Goal: Information Seeking & Learning: Understand process/instructions

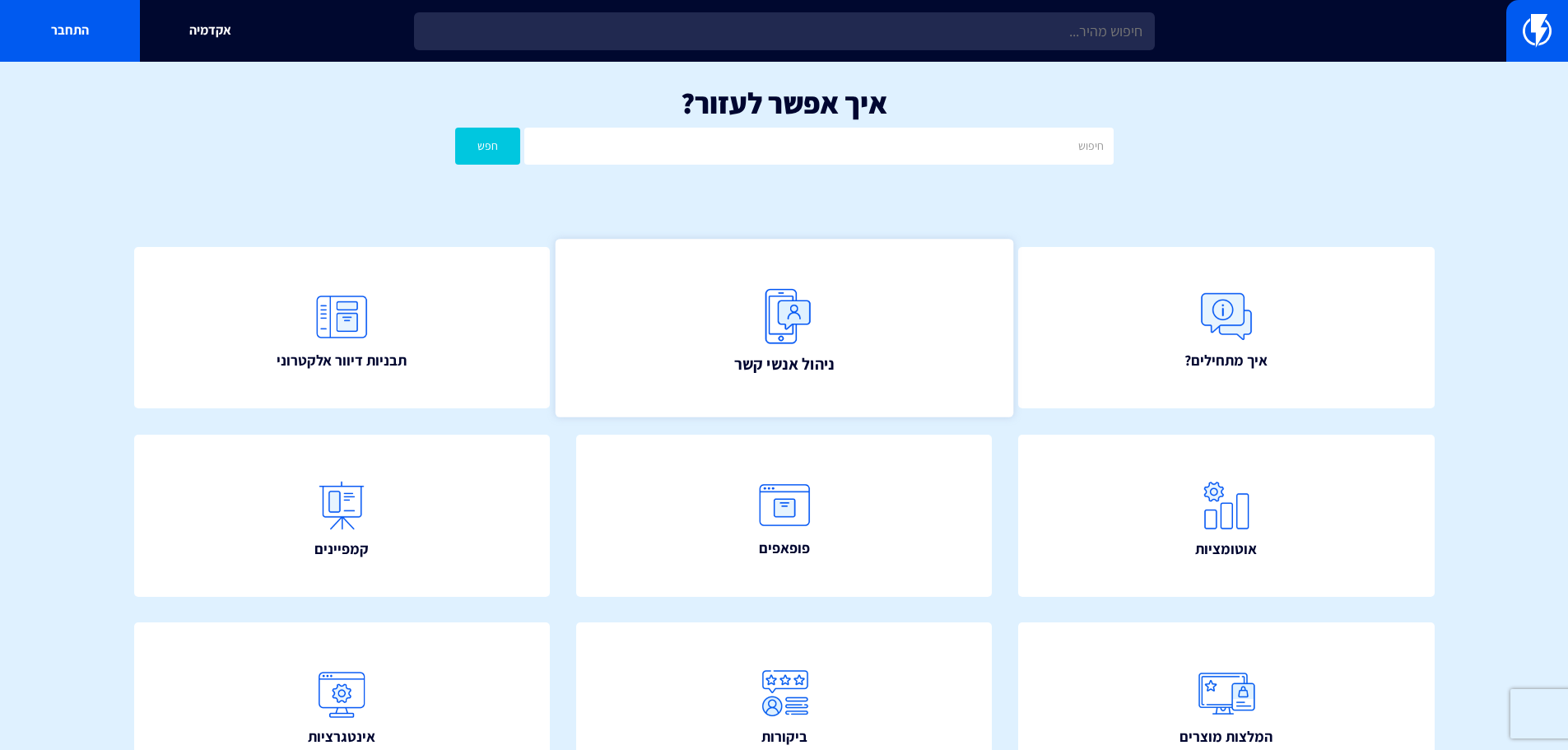
click at [834, 375] on link "ניהול אנשי קשר" at bounding box center [784, 327] width 457 height 178
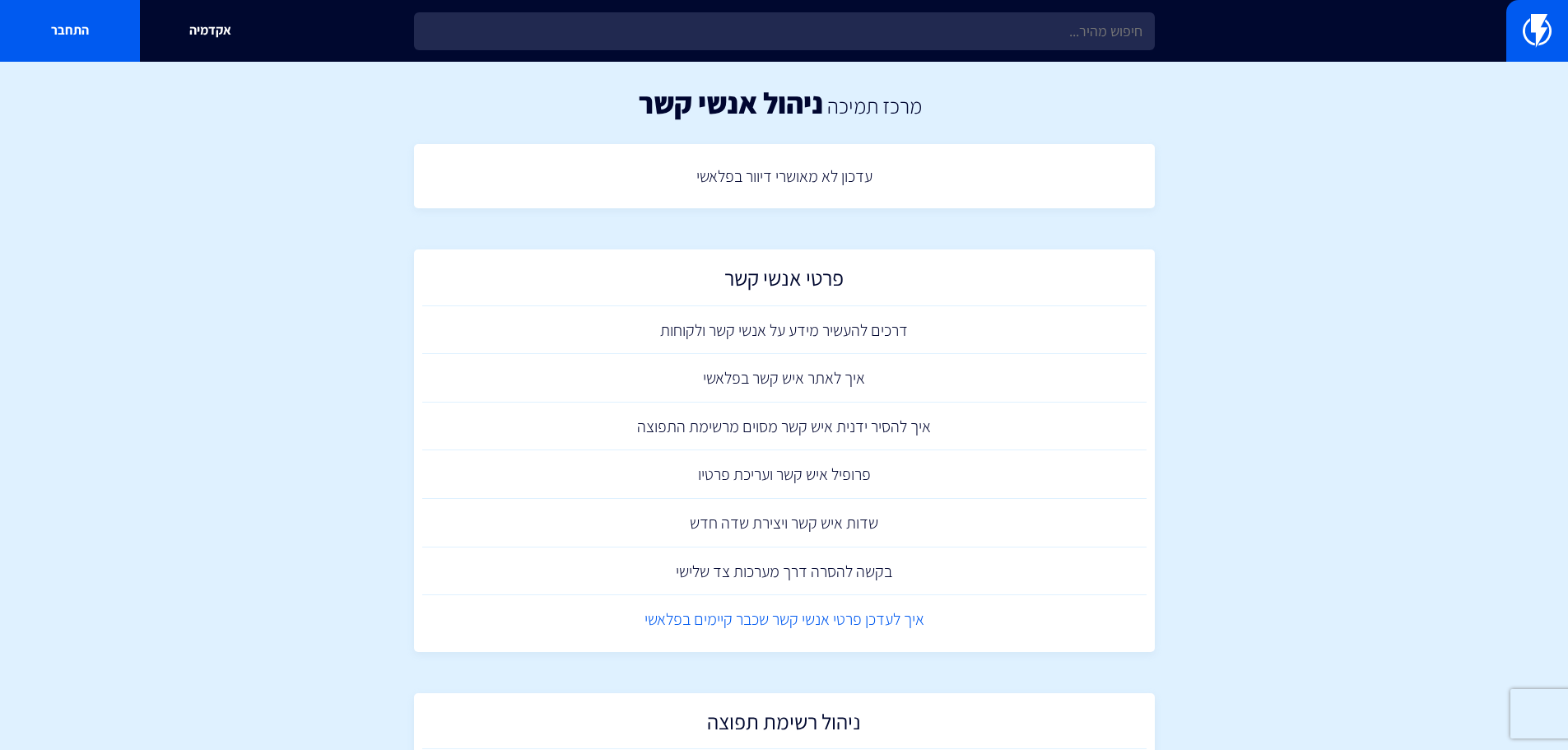
click at [920, 625] on link "איך לעדכן פרטי אנשי קשר שכבר קיימים בפלאשי" at bounding box center [785, 619] width 725 height 49
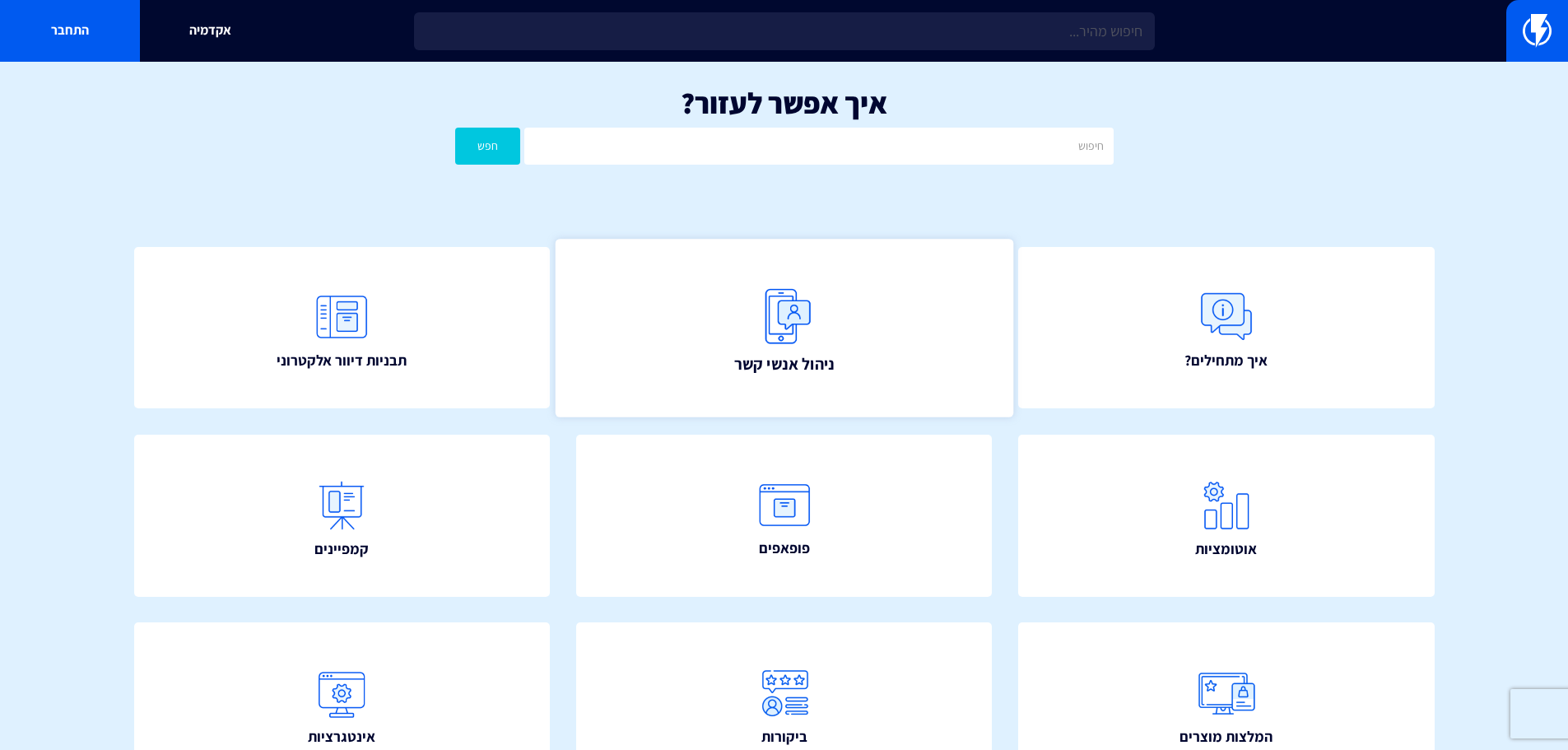
click at [783, 346] on img at bounding box center [784, 315] width 72 height 72
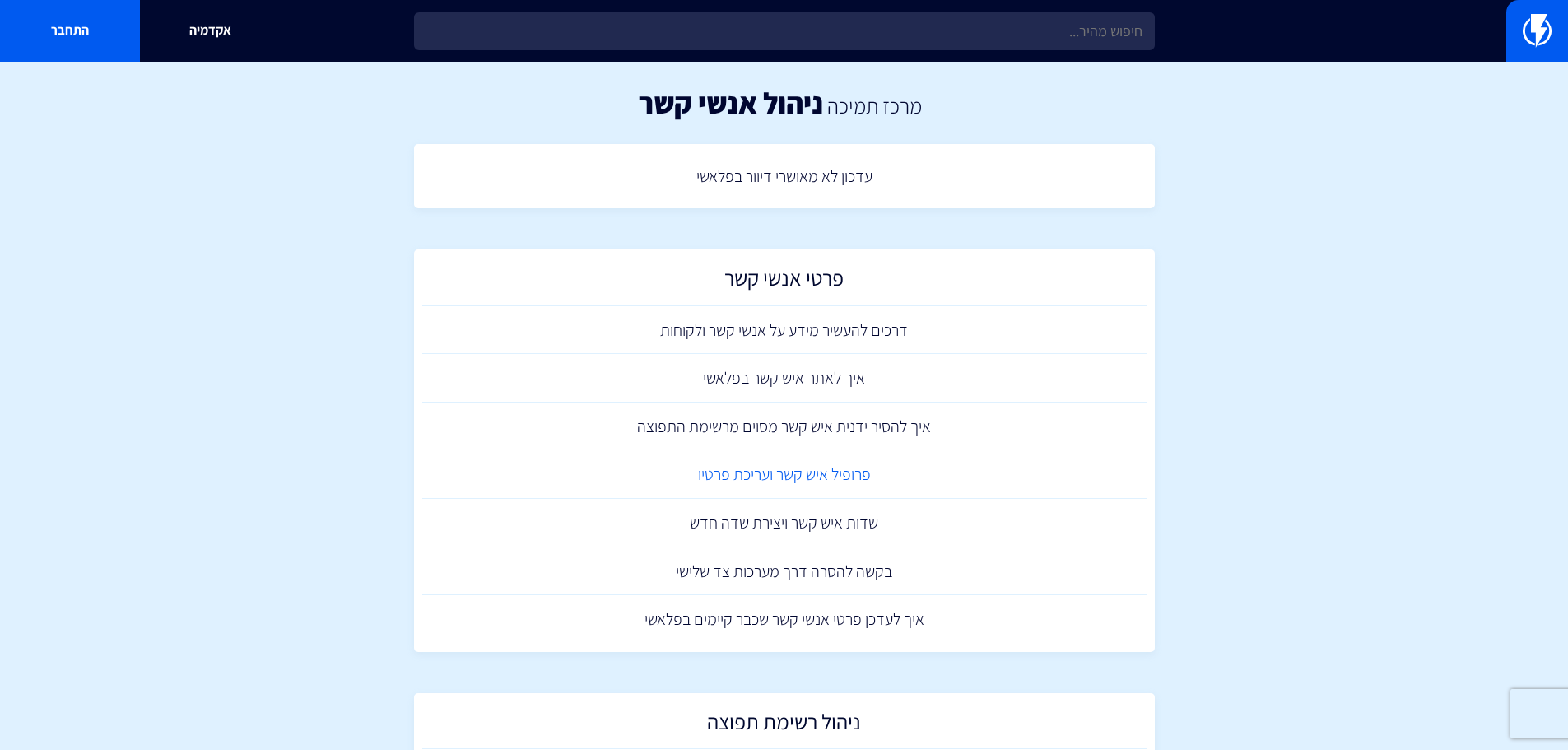
click at [823, 479] on link "פרופיל איש קשר ועריכת פרטיו" at bounding box center [785, 474] width 725 height 49
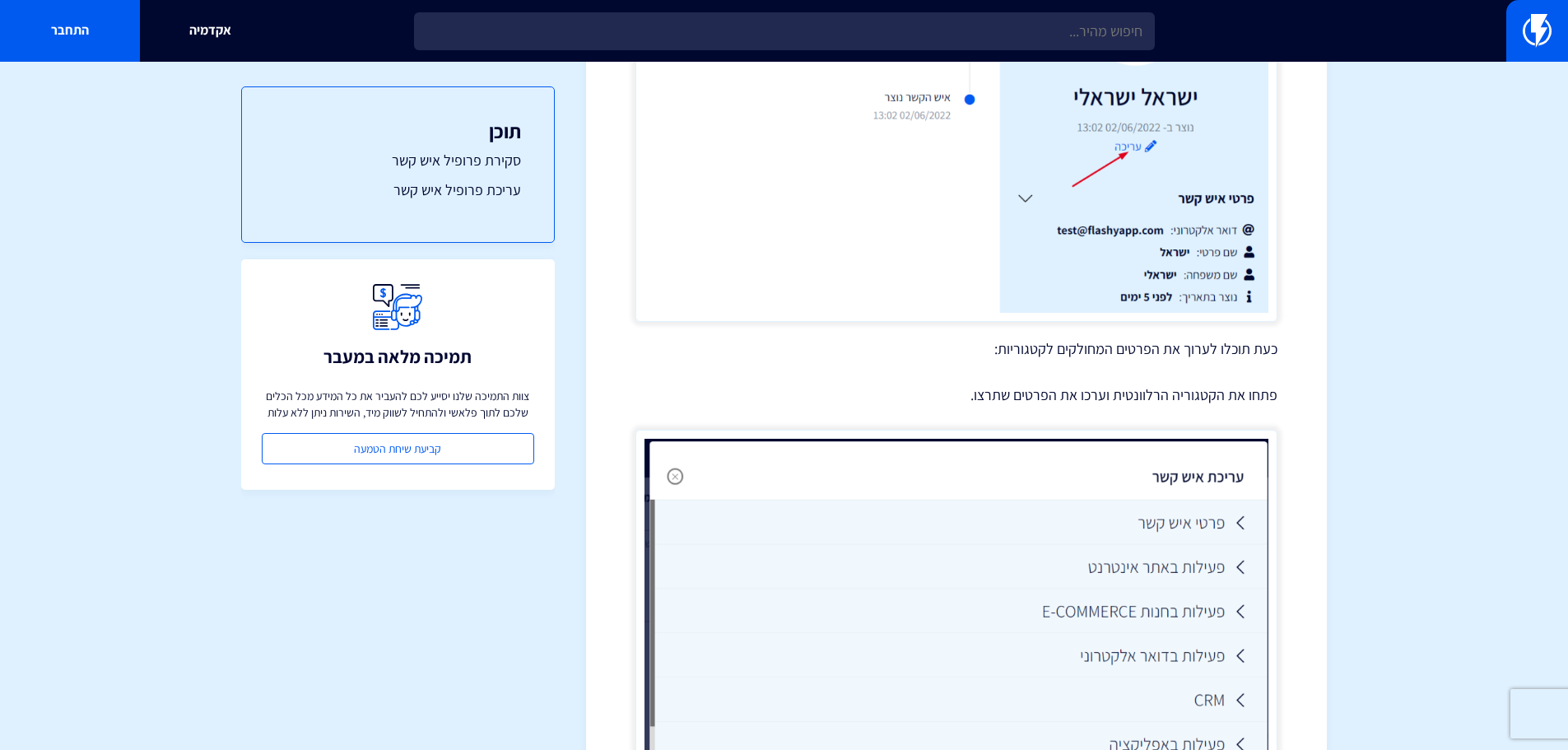
scroll to position [1966, 0]
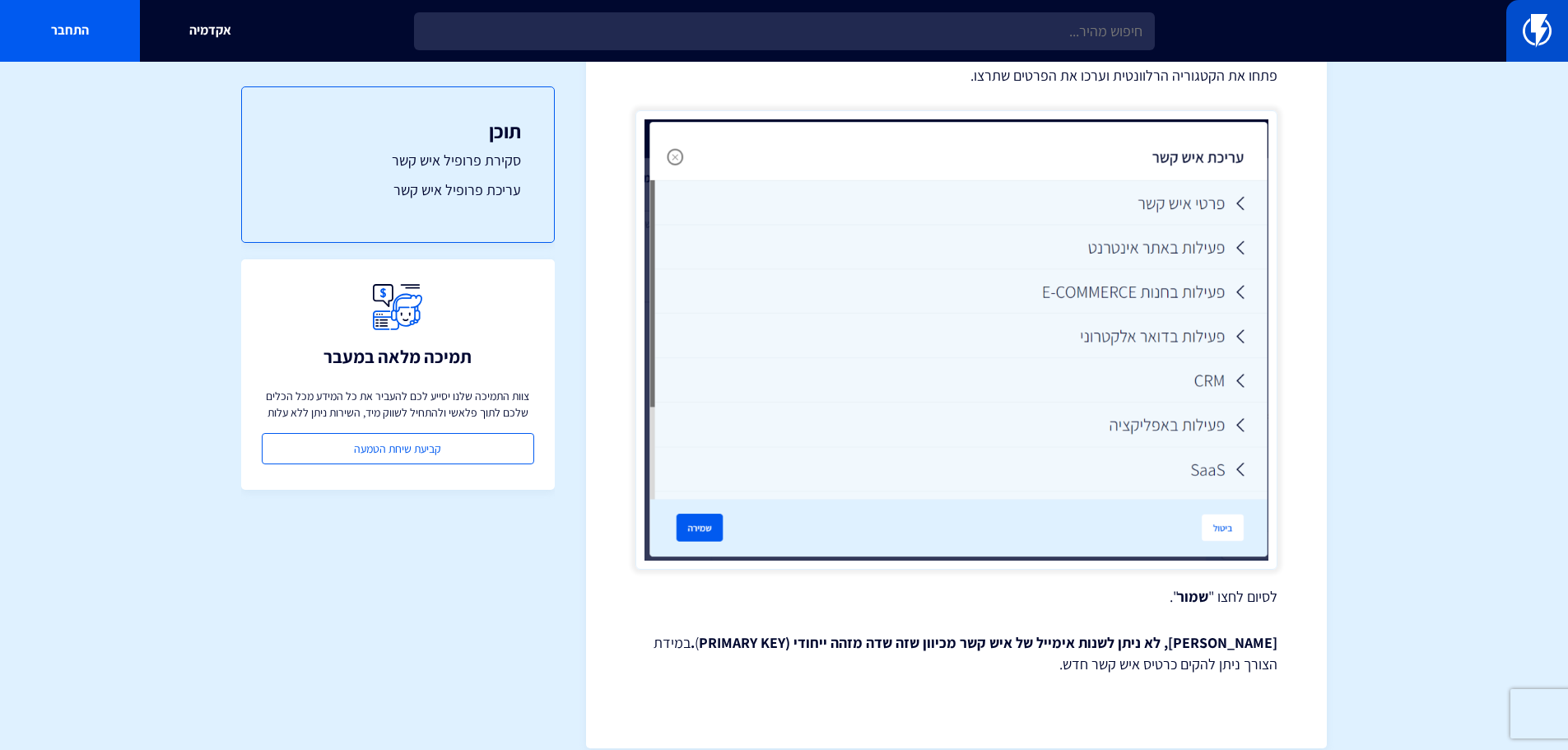
click at [1541, 49] on link at bounding box center [1538, 31] width 62 height 62
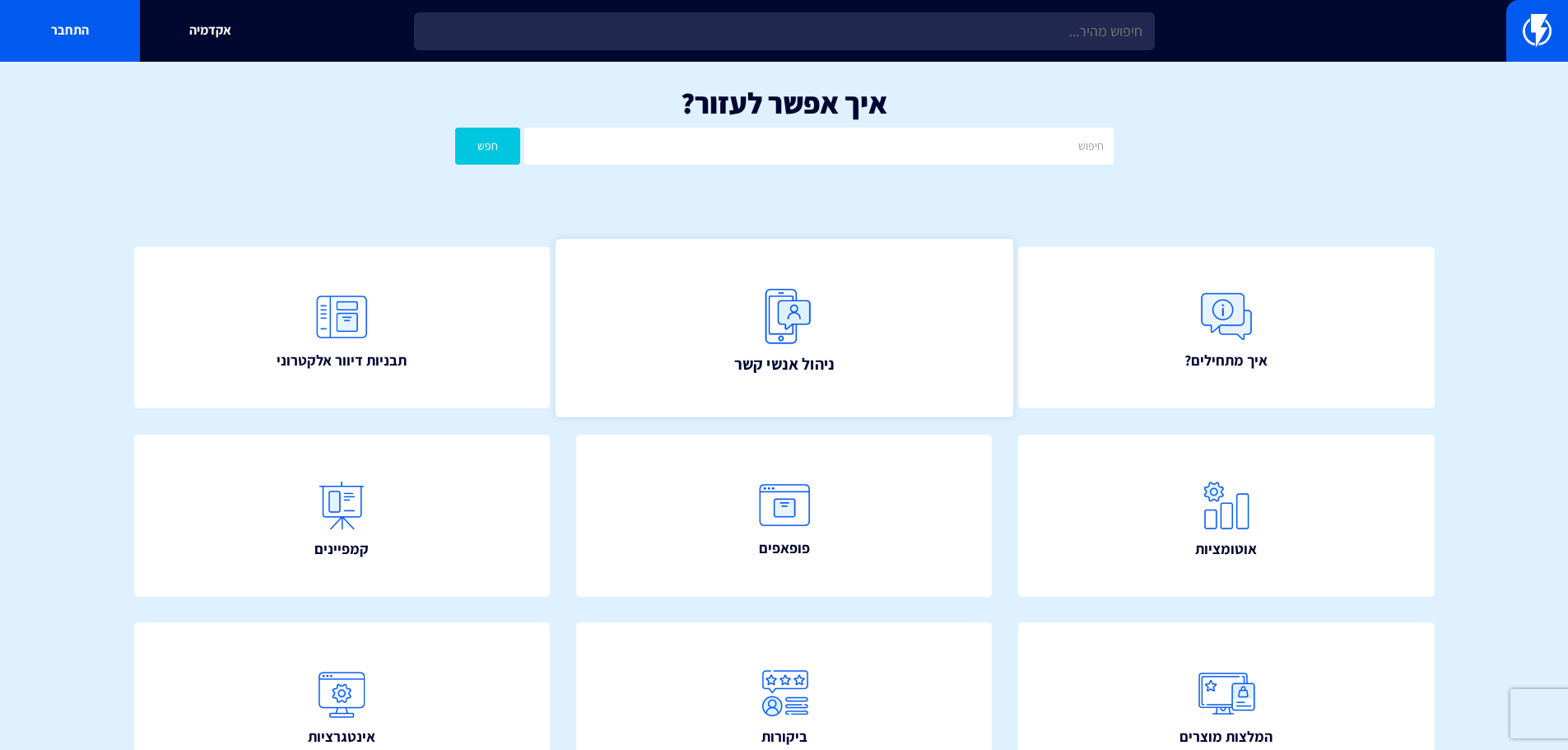
click at [834, 342] on link "ניהול אנשי קשר" at bounding box center [784, 327] width 457 height 178
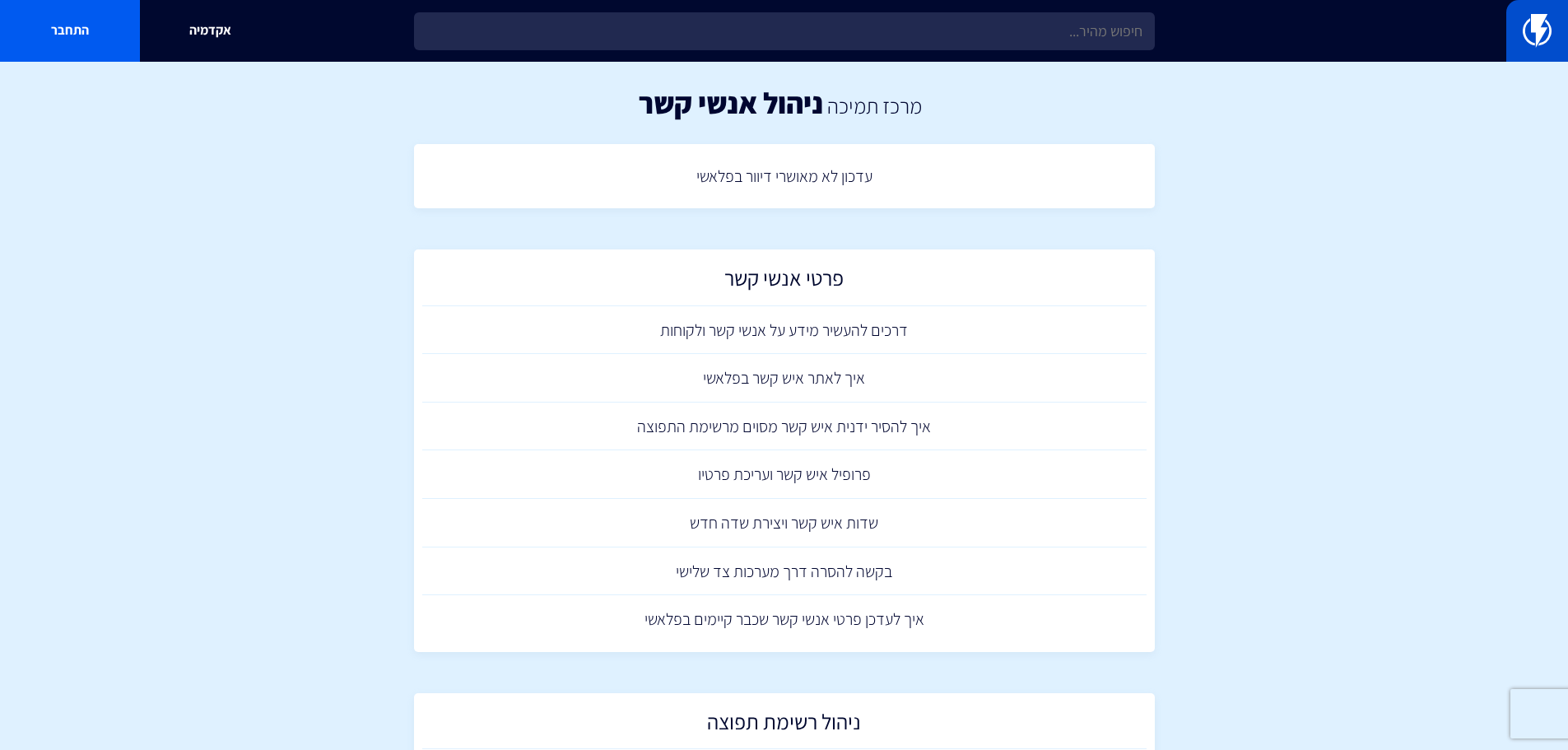
click at [1508, 40] on link at bounding box center [1538, 31] width 62 height 62
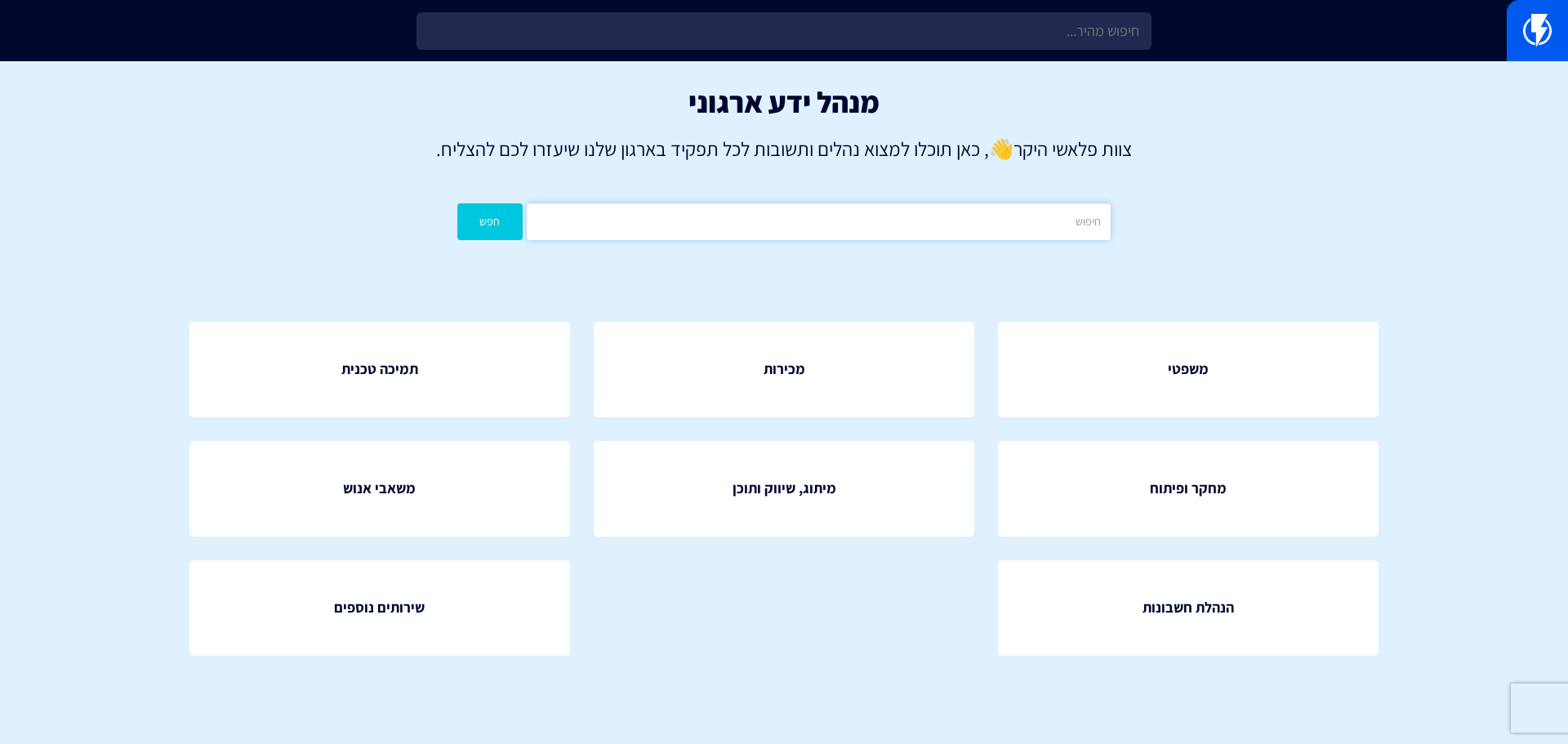
click at [956, 229] on input "text" at bounding box center [818, 221] width 584 height 36
type input "t"
type input "איש קשר"
click at [458, 204] on button "חפש" at bounding box center [490, 221] width 65 height 36
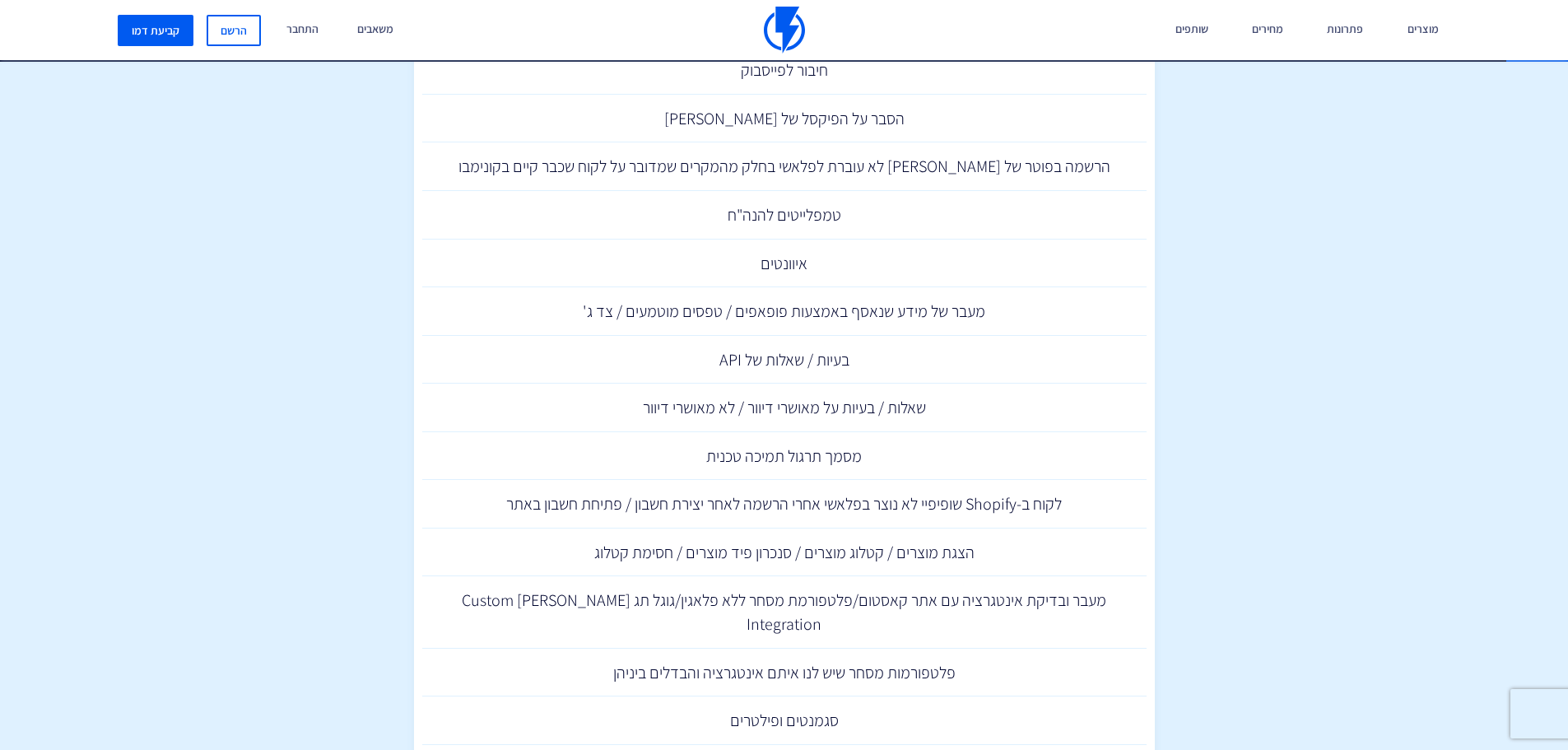
scroll to position [1235, 0]
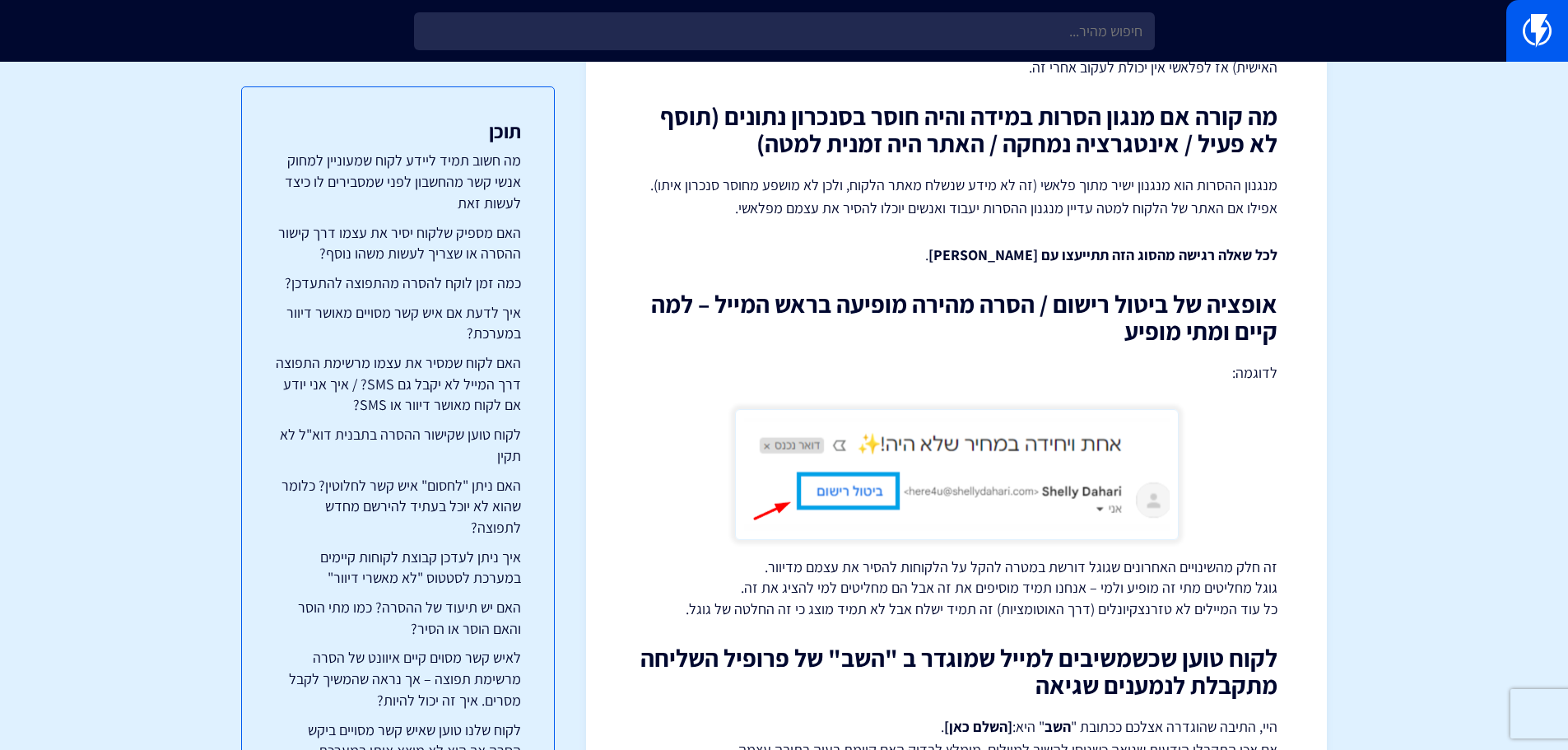
scroll to position [7389, 0]
